Goal: Task Accomplishment & Management: Complete application form

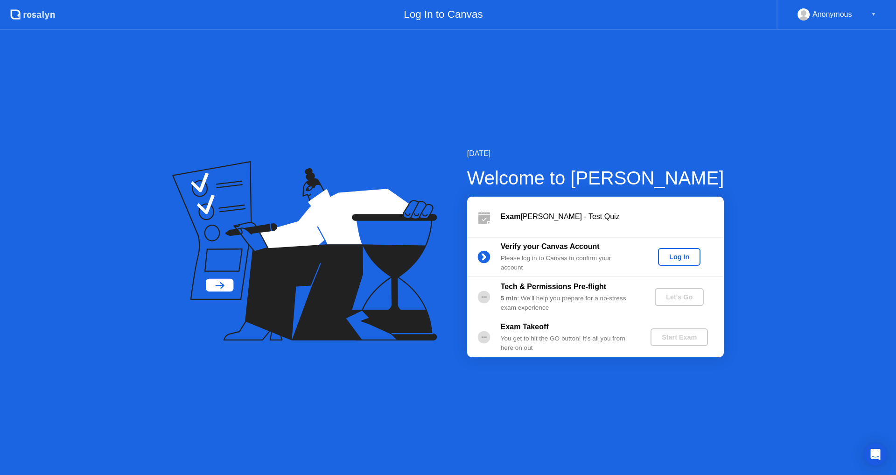
click at [689, 260] on div "Log In" at bounding box center [679, 256] width 35 height 7
click at [698, 297] on div "Let's Go" at bounding box center [680, 296] width 42 height 7
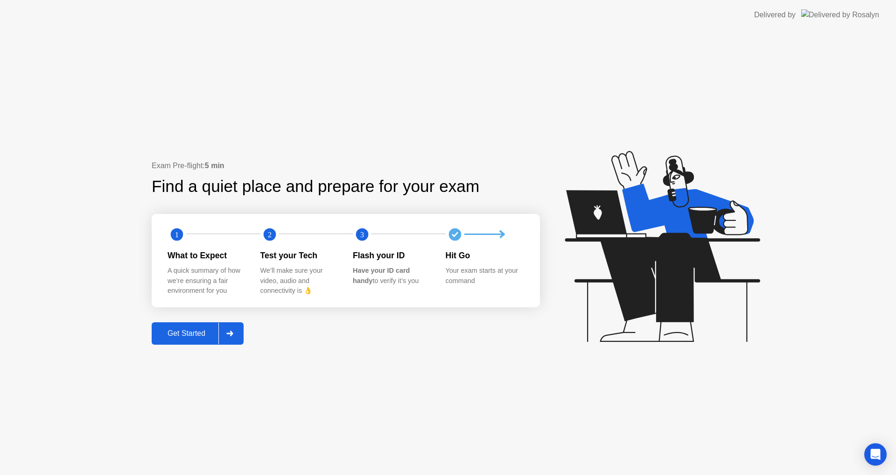
click at [182, 325] on button "Get Started" at bounding box center [198, 333] width 92 height 22
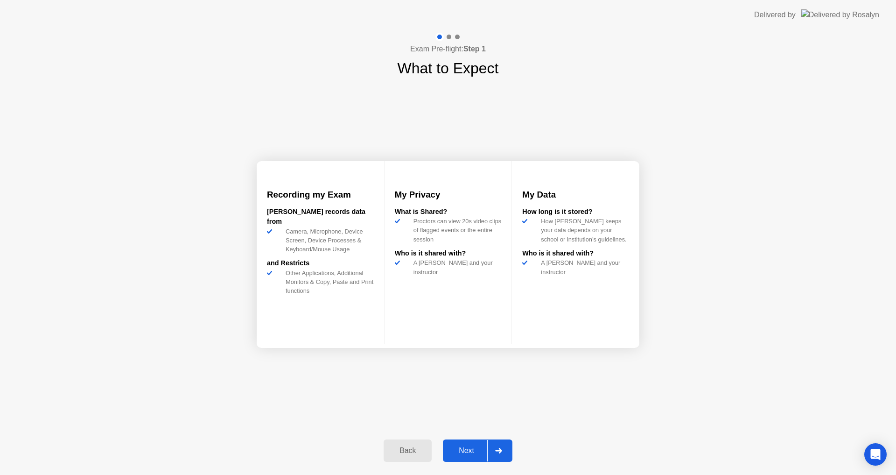
click at [471, 446] on div "Next" at bounding box center [467, 450] width 42 height 8
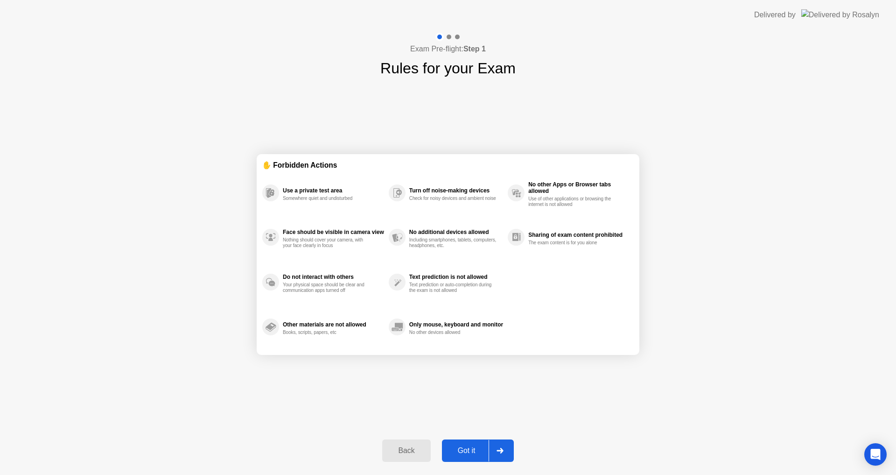
click at [471, 446] on div "Got it" at bounding box center [467, 450] width 44 height 8
select select "**********"
select select "*******"
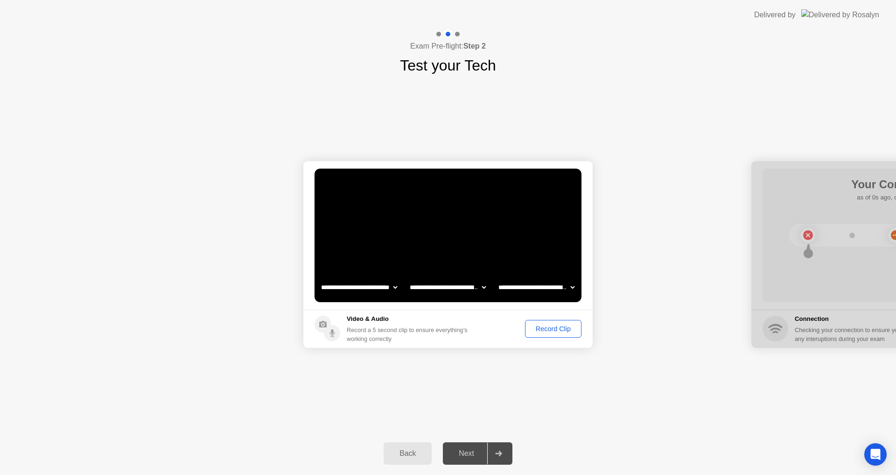
click at [547, 330] on div "Record Clip" at bounding box center [554, 328] width 50 height 7
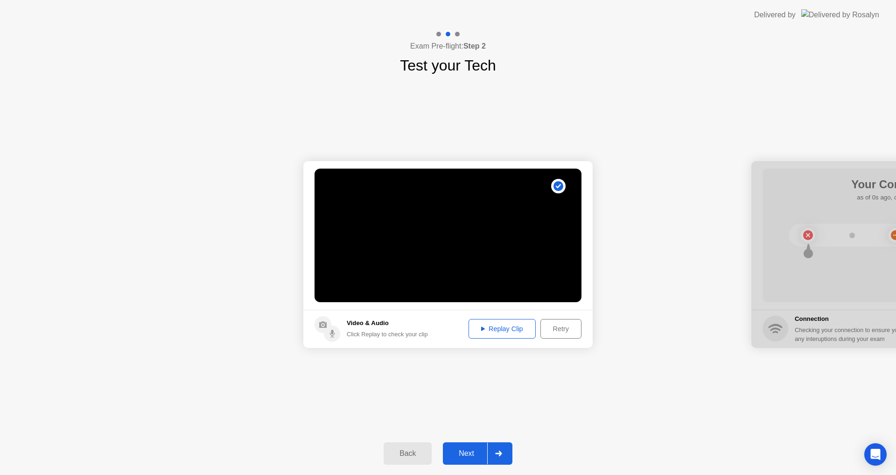
click at [471, 458] on div "Next" at bounding box center [467, 453] width 42 height 8
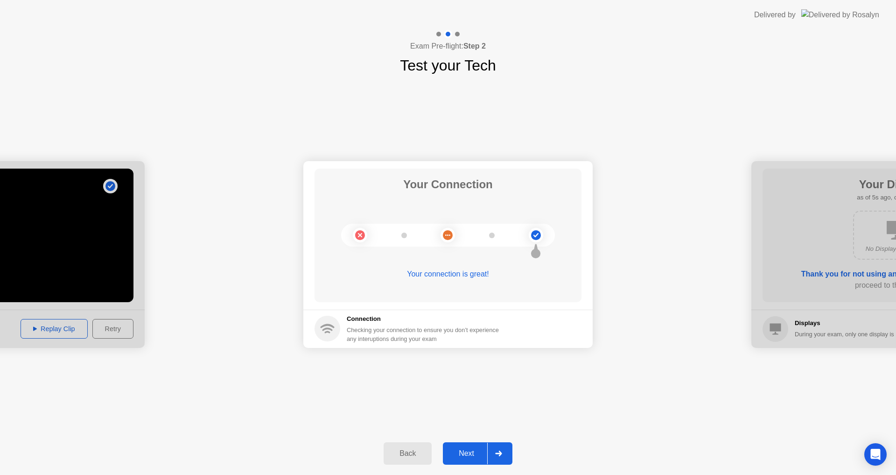
click at [484, 450] on div "Next" at bounding box center [467, 453] width 42 height 8
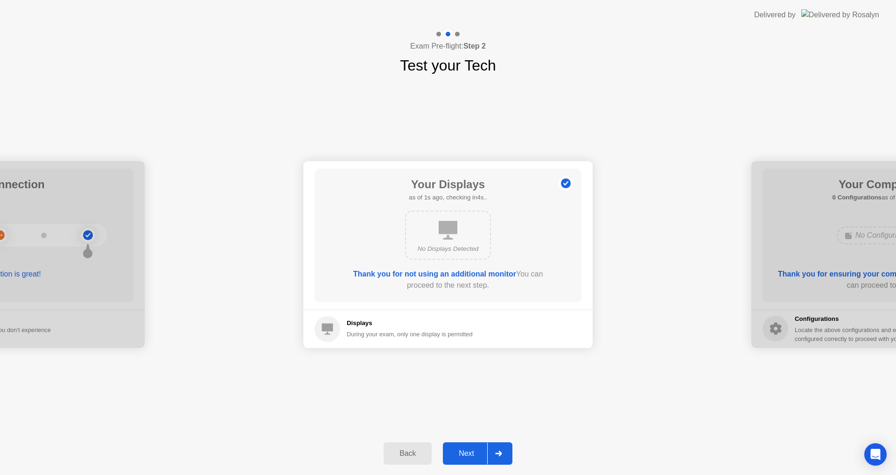
click at [475, 450] on div "Next" at bounding box center [467, 453] width 42 height 8
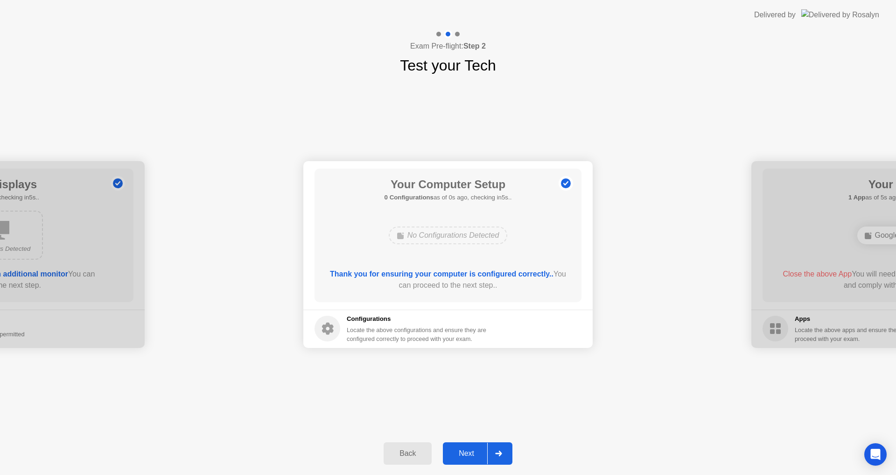
click at [475, 450] on div "Next" at bounding box center [467, 453] width 42 height 8
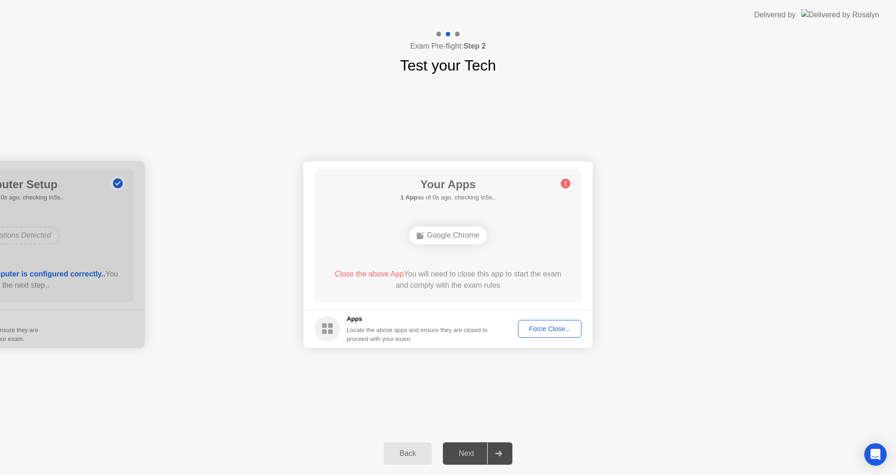
click at [392, 276] on span "Close the above App" at bounding box center [369, 274] width 69 height 8
click at [543, 325] on div "Force Close..." at bounding box center [549, 328] width 57 height 7
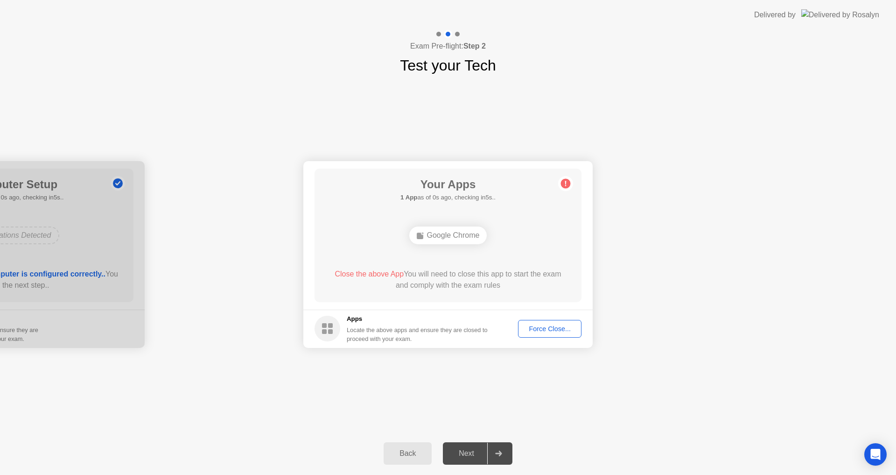
click at [369, 273] on span "Close the above App" at bounding box center [369, 274] width 69 height 8
click at [557, 325] on div "Force Close..." at bounding box center [549, 328] width 57 height 7
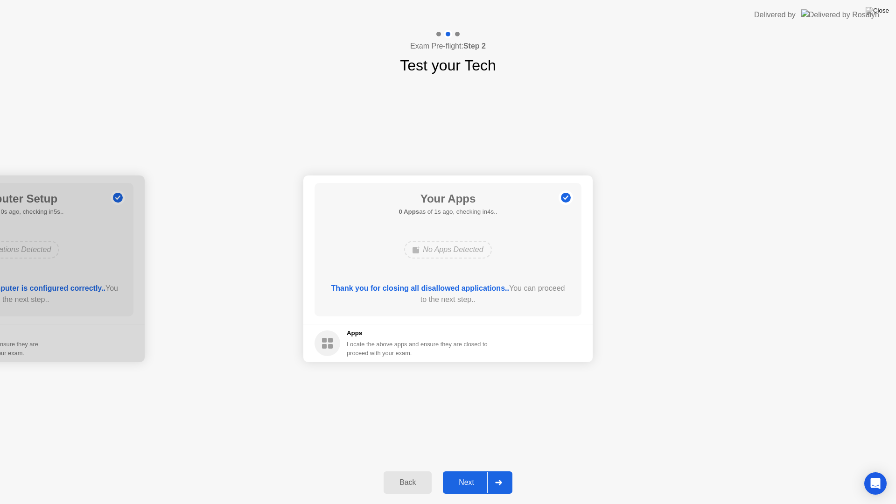
click at [469, 474] on div "Next" at bounding box center [467, 483] width 42 height 8
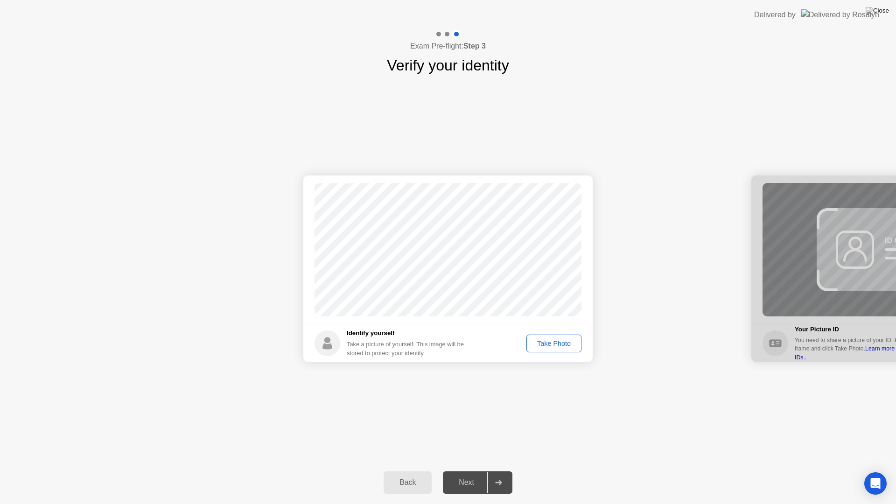
click at [563, 338] on button "Take Photo" at bounding box center [554, 344] width 55 height 18
click at [456, 474] on button "Next" at bounding box center [478, 483] width 70 height 22
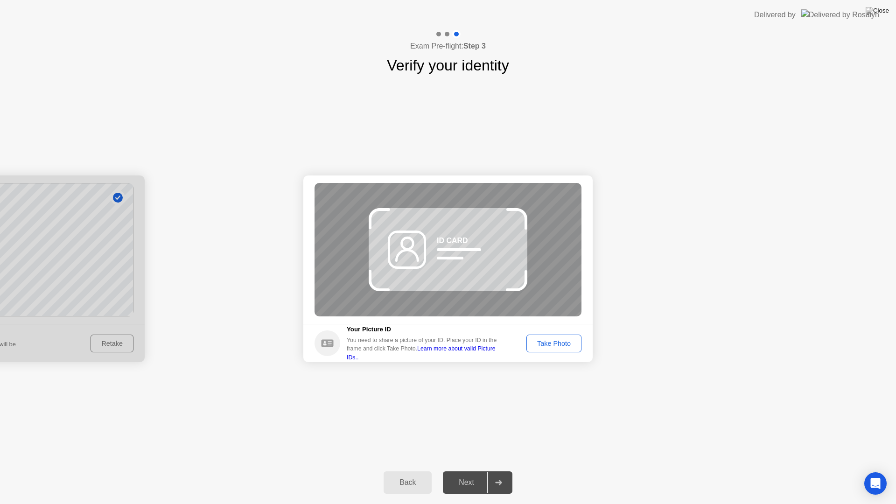
click at [566, 349] on button "Take Photo" at bounding box center [554, 344] width 55 height 18
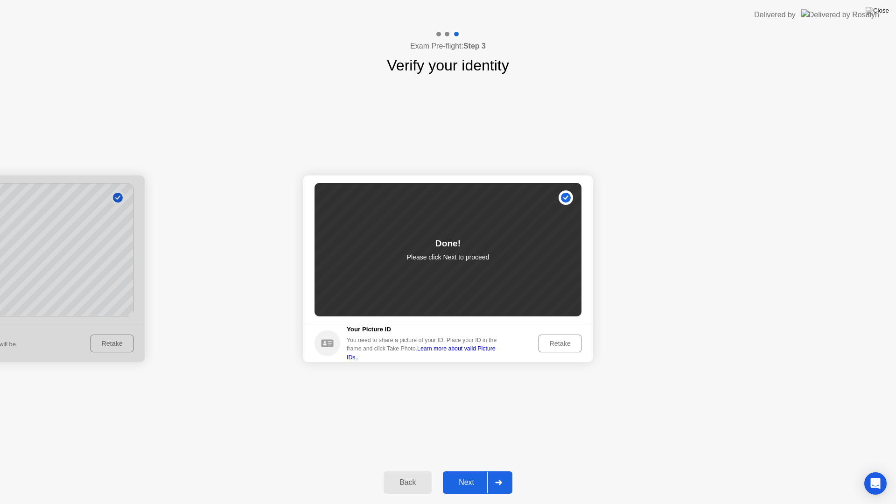
click at [445, 474] on button "Next" at bounding box center [478, 483] width 70 height 22
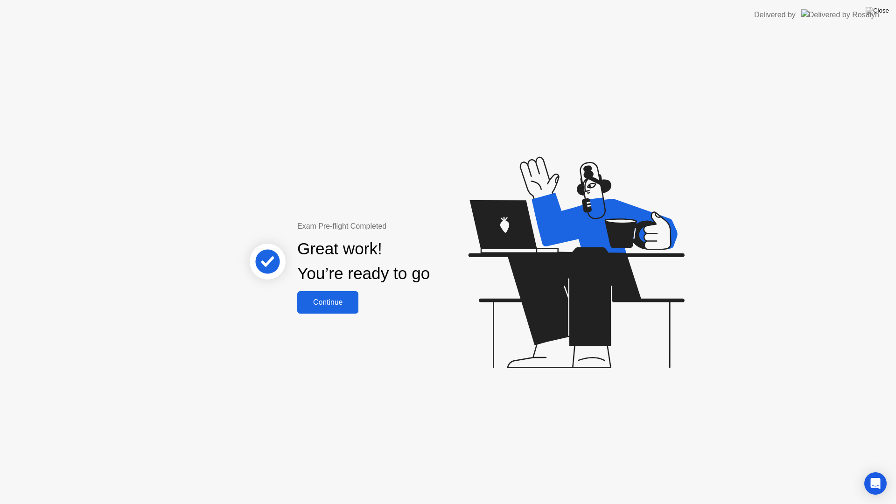
click at [352, 298] on div "Continue" at bounding box center [328, 302] width 56 height 8
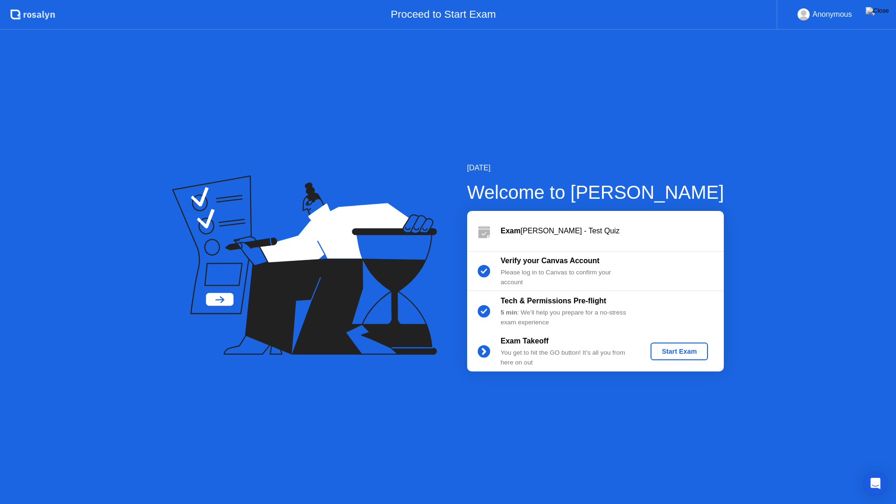
click at [680, 349] on div "Start Exam" at bounding box center [680, 351] width 50 height 7
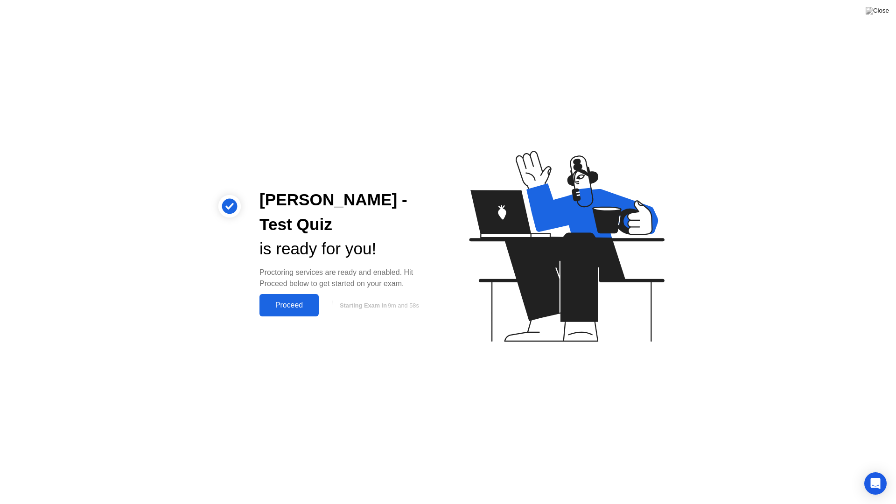
click at [287, 308] on div "Proceed" at bounding box center [289, 305] width 54 height 8
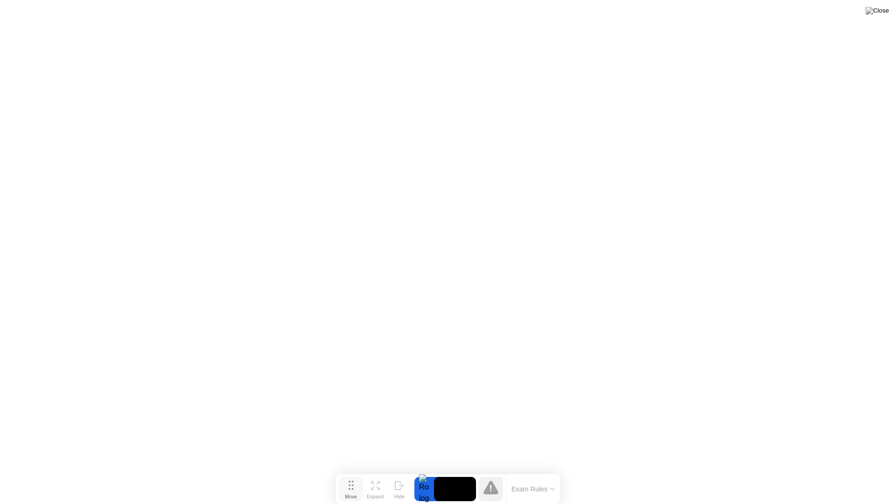
click at [360, 474] on button "Move" at bounding box center [351, 489] width 24 height 24
click at [359, 474] on button "Move" at bounding box center [351, 489] width 24 height 24
click at [376, 474] on icon at bounding box center [375, 485] width 9 height 9
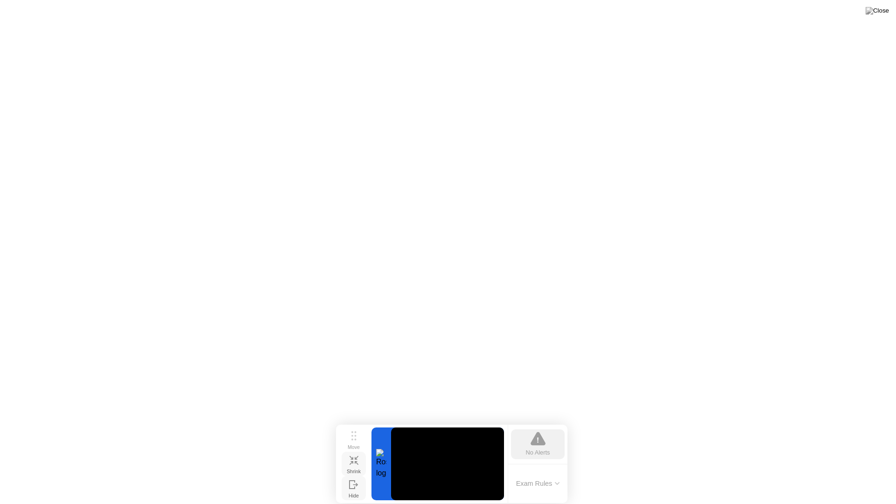
click at [353, 474] on div "Hide" at bounding box center [354, 496] width 10 height 6
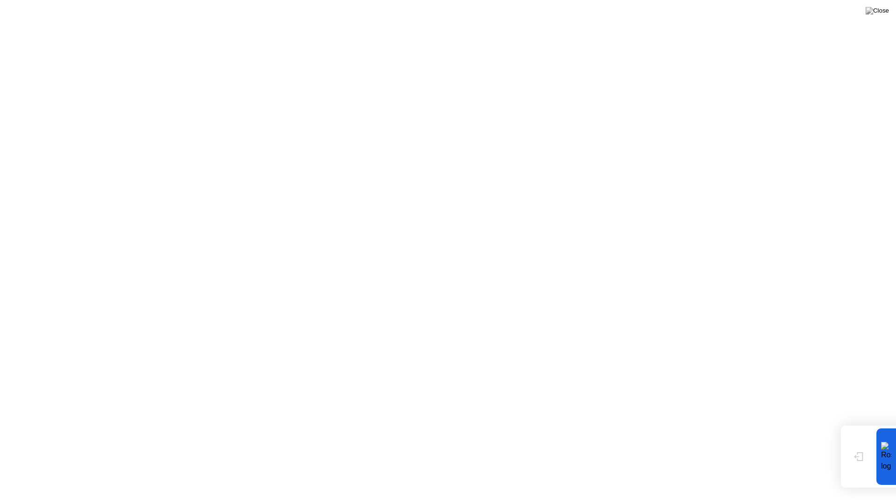
click at [884, 451] on div at bounding box center [887, 457] width 20 height 56
click at [860, 454] on icon at bounding box center [858, 453] width 9 height 9
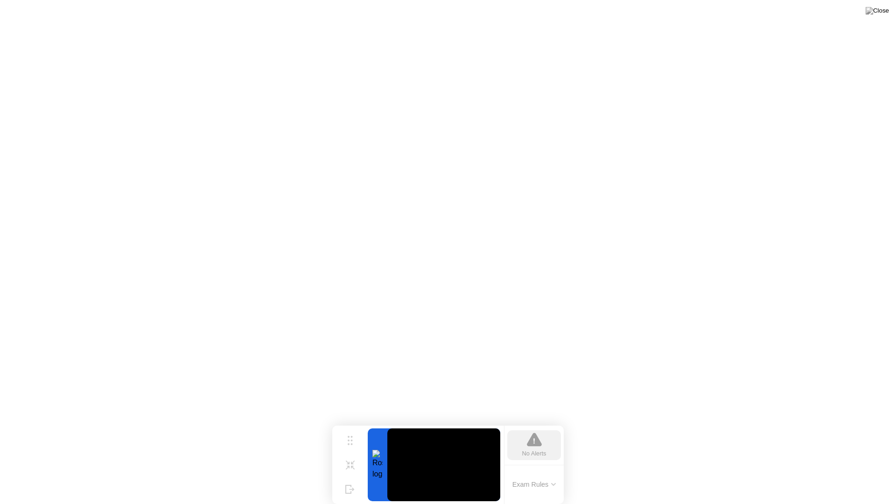
click at [521, 474] on button "Exam Rules" at bounding box center [534, 484] width 49 height 8
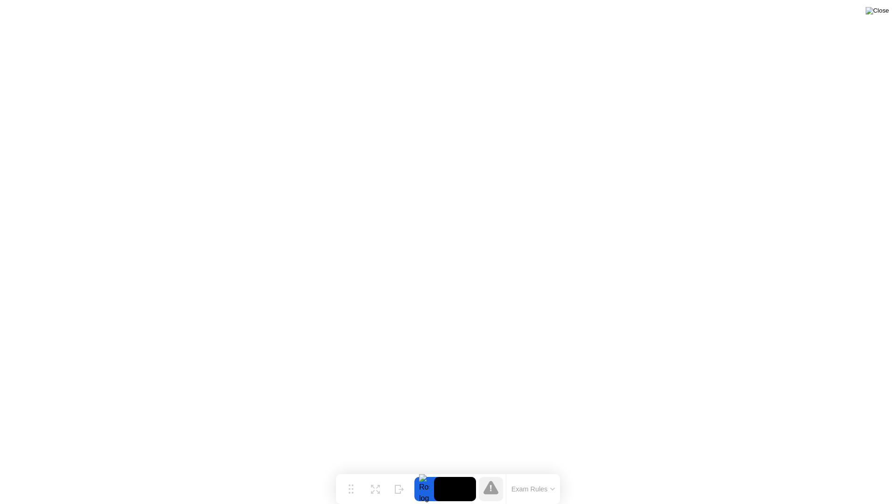
click at [882, 14] on img at bounding box center [877, 10] width 23 height 7
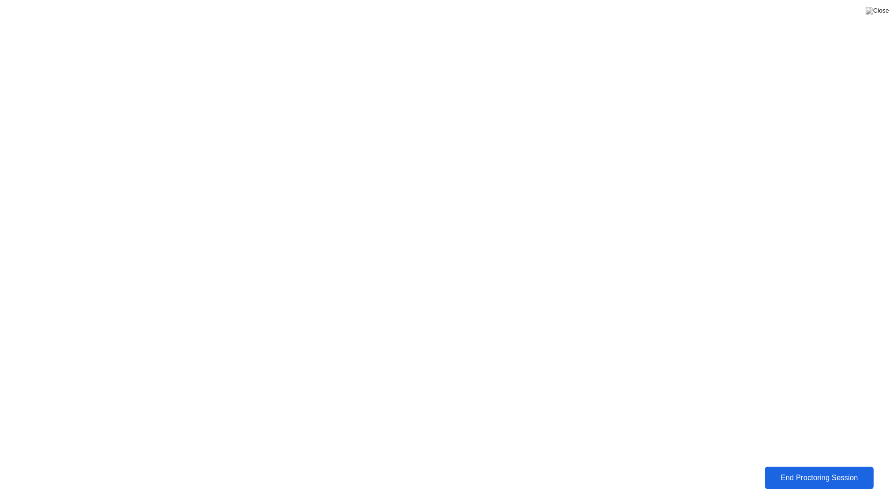
click at [797, 474] on div "End Proctoring Session" at bounding box center [819, 478] width 103 height 8
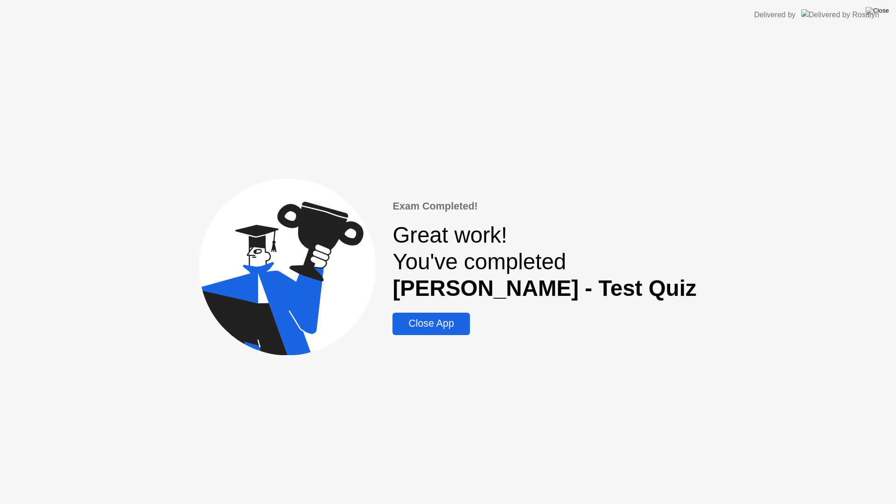
click at [467, 327] on div "Close App" at bounding box center [430, 324] width 71 height 12
